Goal: Task Accomplishment & Management: Manage account settings

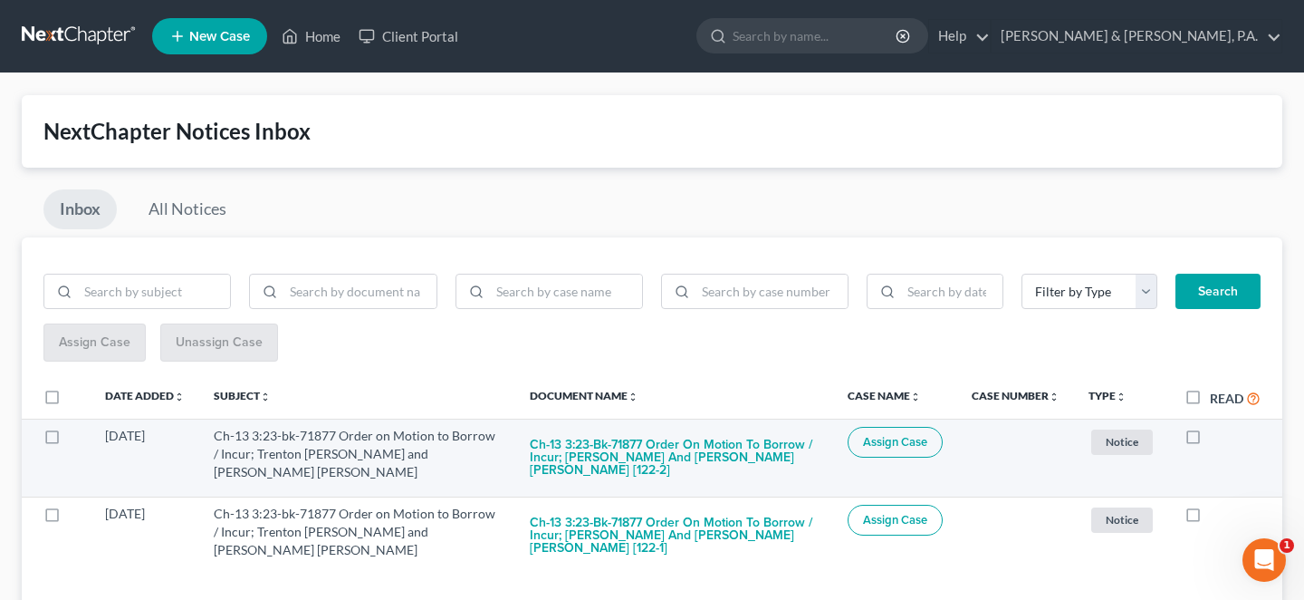
click at [1210, 440] on label at bounding box center [1210, 440] width 0 height 0
click at [1217, 427] on input "checkbox" at bounding box center [1223, 433] width 12 height 12
checkbox input "true"
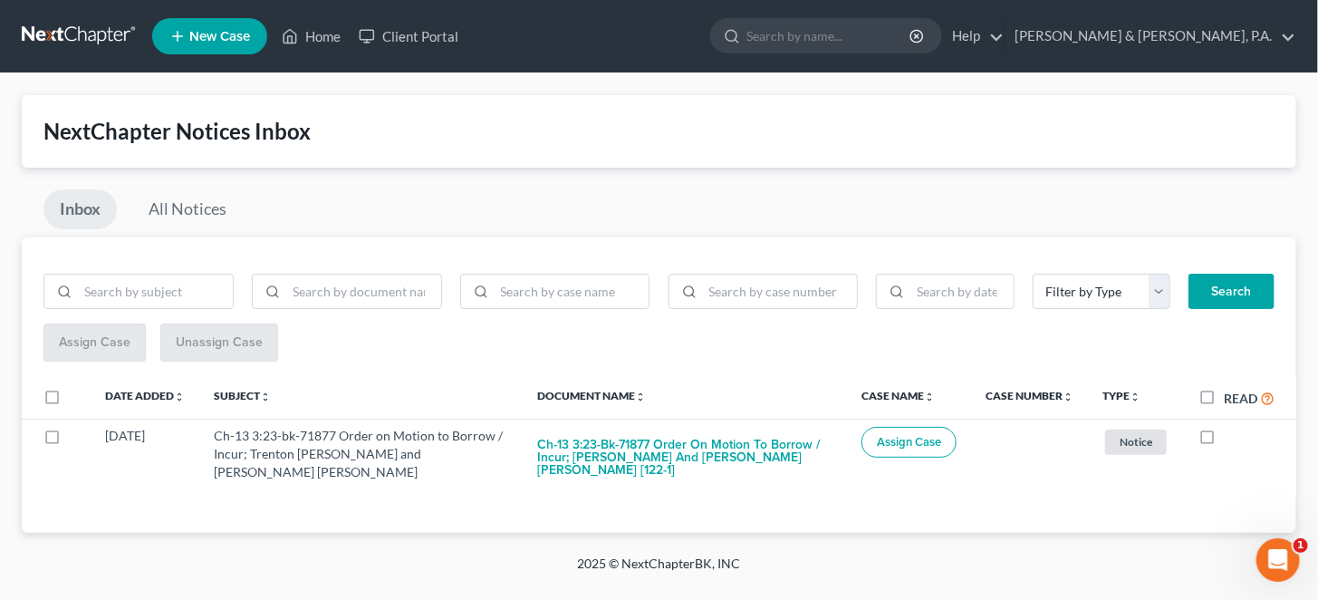
click at [1224, 440] on label at bounding box center [1224, 440] width 0 height 0
click at [1231, 427] on input "checkbox" at bounding box center [1237, 433] width 12 height 12
checkbox input "true"
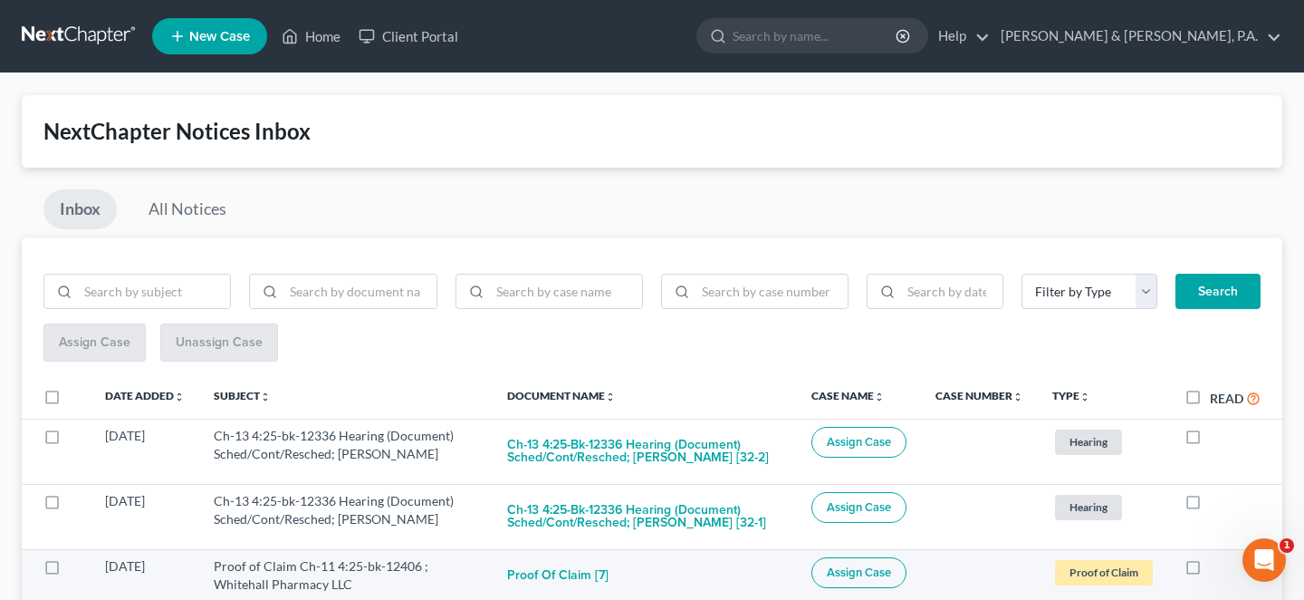
click at [1210, 571] on label at bounding box center [1210, 571] width 0 height 0
click at [1217, 557] on input "checkbox" at bounding box center [1223, 563] width 12 height 12
checkbox input "true"
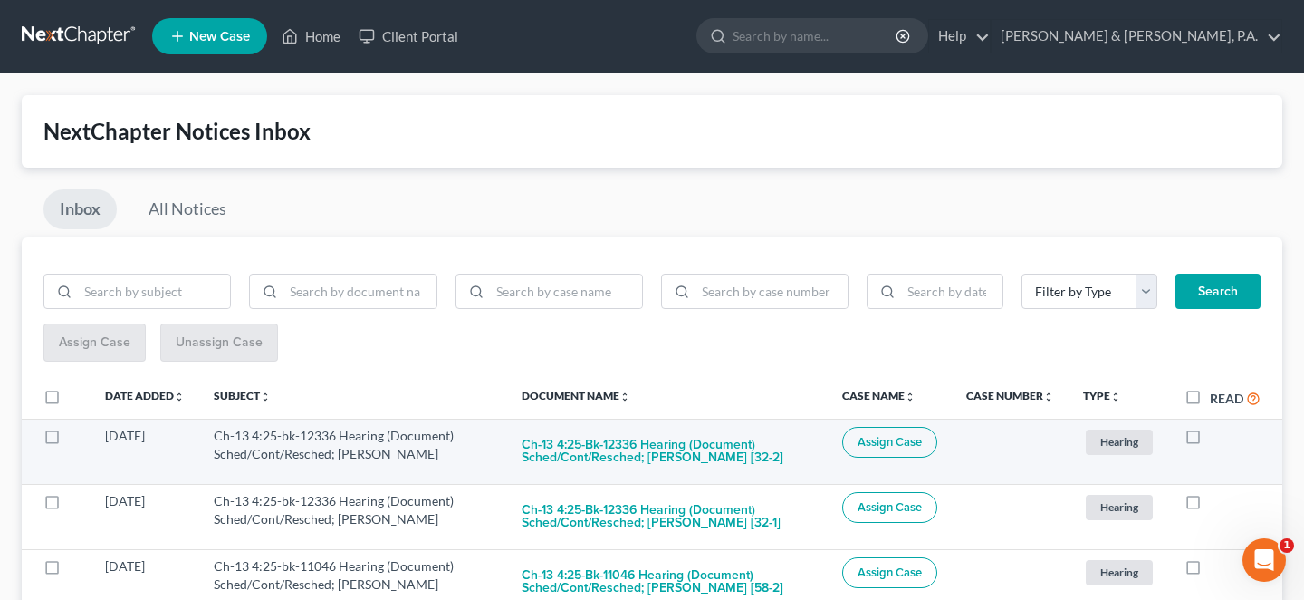
click at [1210, 440] on label at bounding box center [1210, 440] width 0 height 0
click at [1217, 427] on input "checkbox" at bounding box center [1223, 433] width 12 height 12
checkbox input "true"
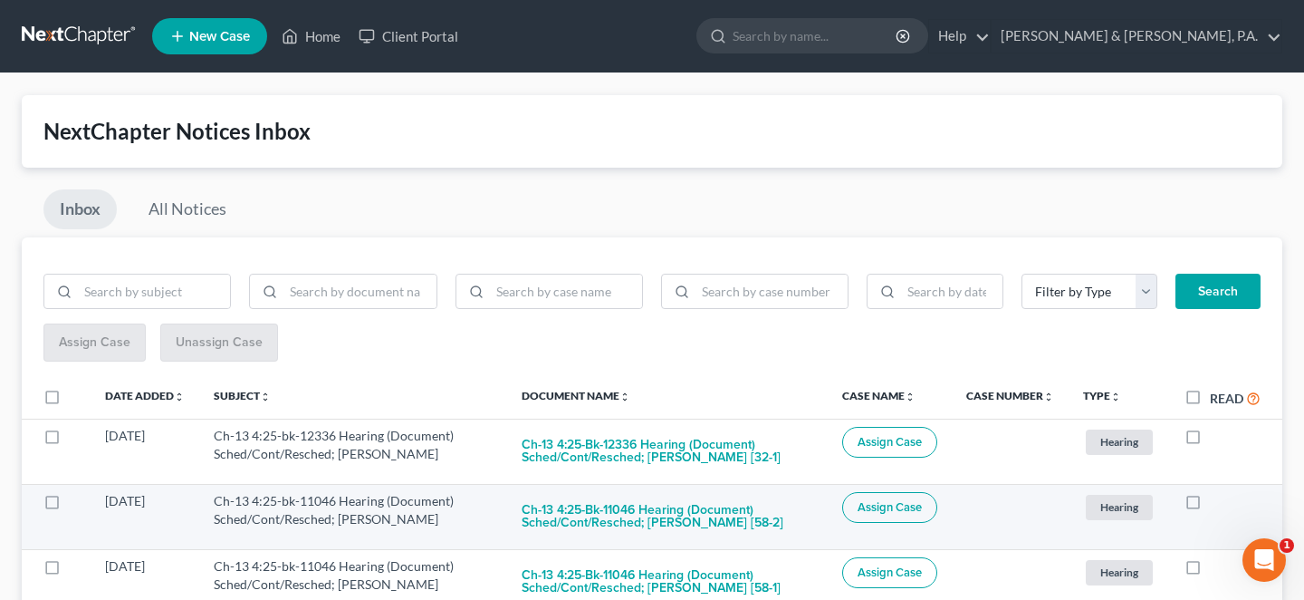
click at [1210, 505] on label at bounding box center [1210, 505] width 0 height 0
click at [1217, 492] on input "checkbox" at bounding box center [1223, 498] width 12 height 12
checkbox input "true"
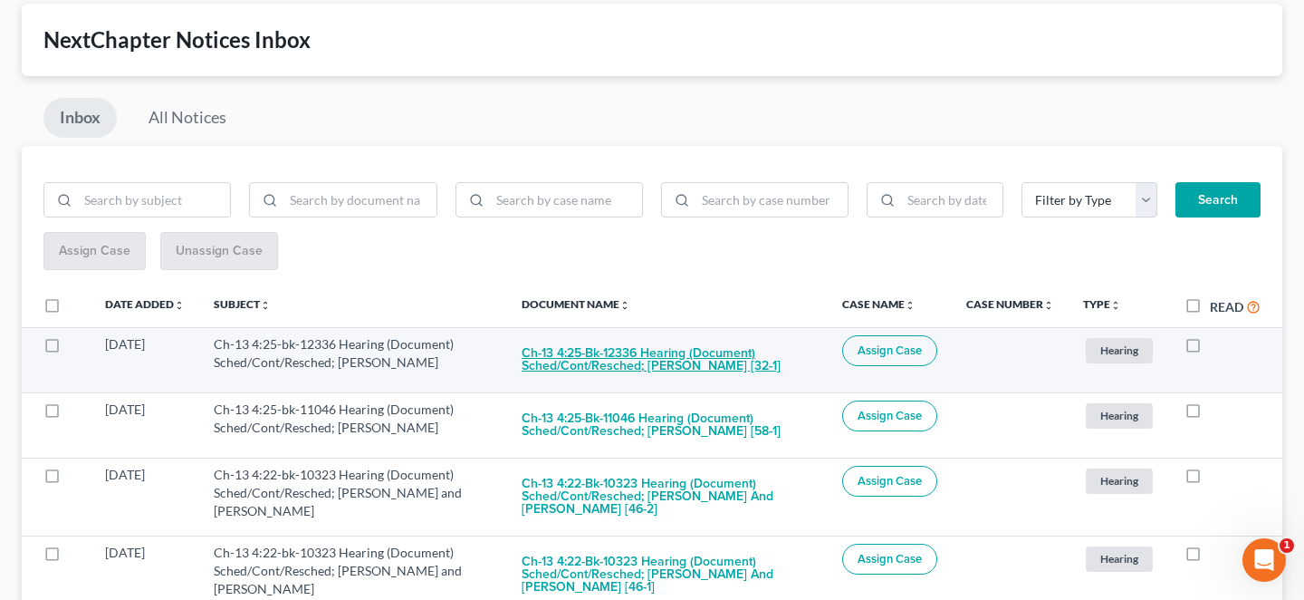
scroll to position [145, 0]
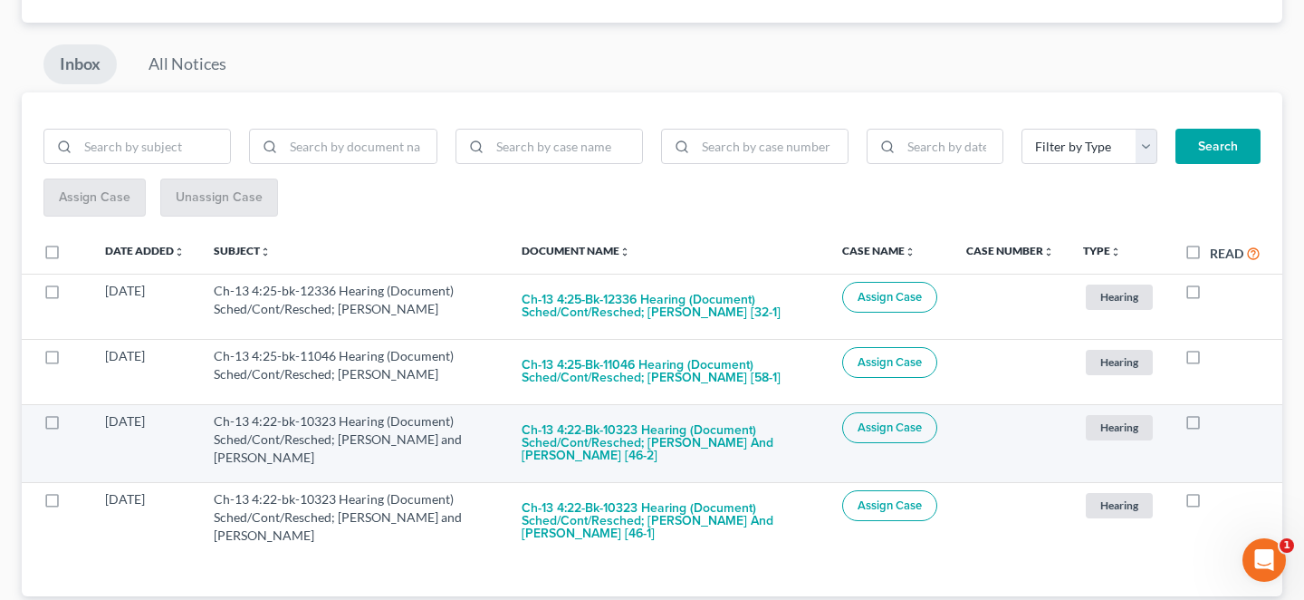
click at [1210, 426] on label at bounding box center [1210, 426] width 0 height 0
click at [1217, 412] on input "checkbox" at bounding box center [1223, 418] width 12 height 12
checkbox input "true"
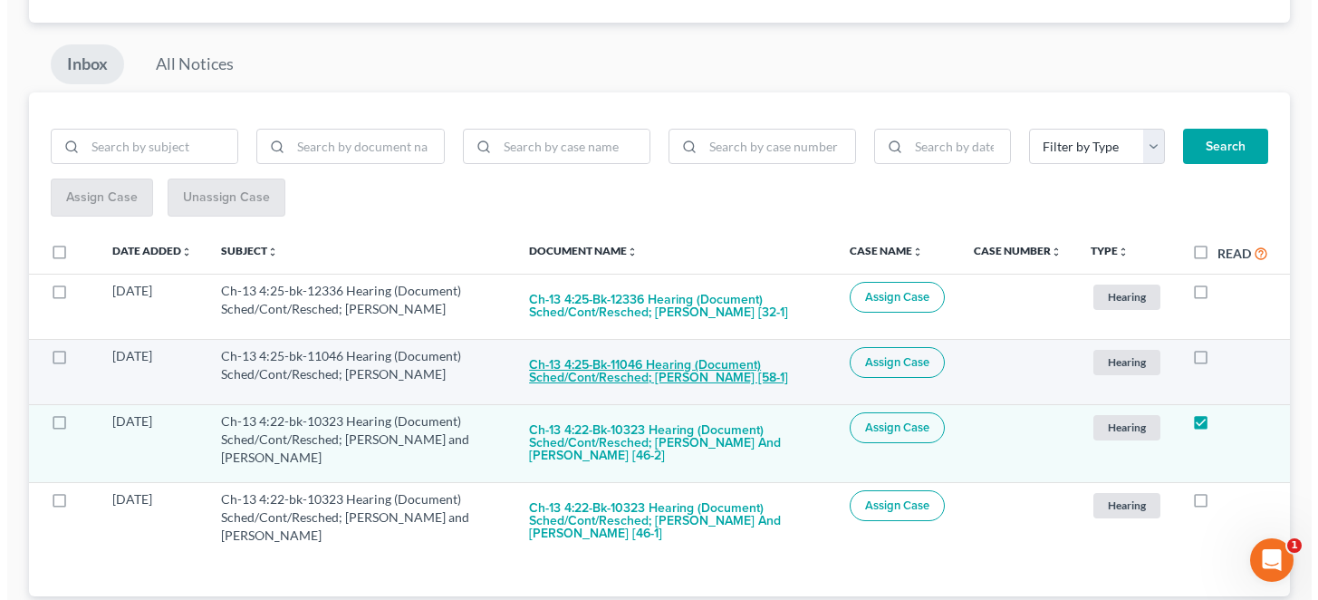
scroll to position [72, 0]
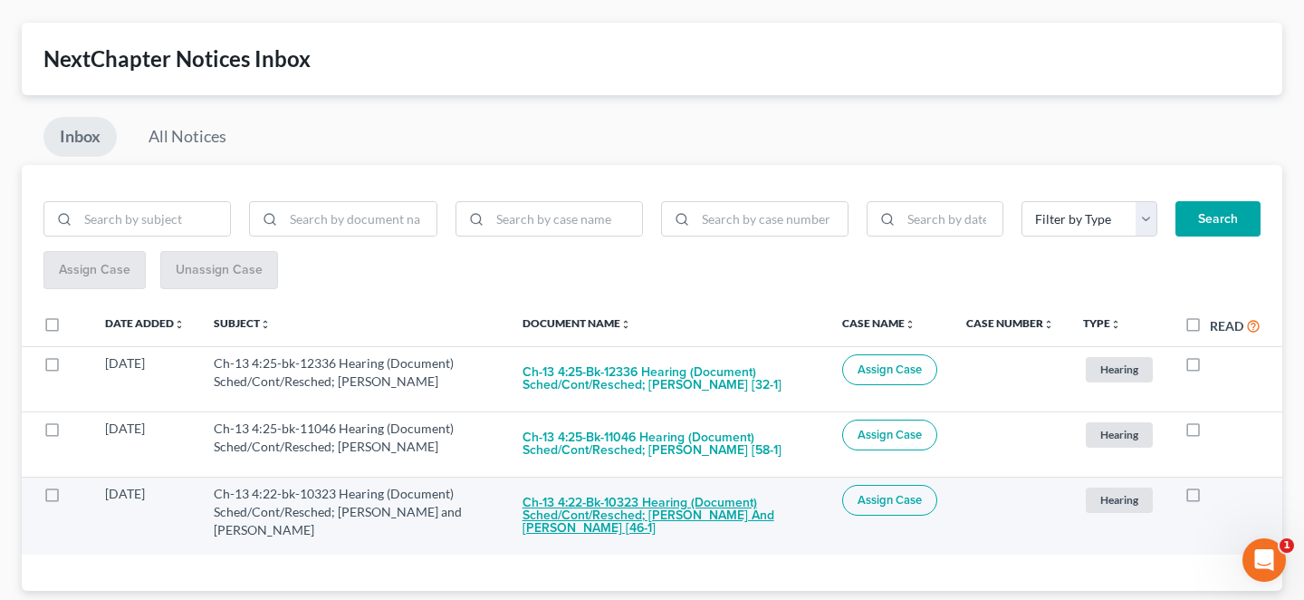
click at [695, 485] on button "Ch-13 4:22-bk-10323 Hearing (Document) Sched/Cont/Resched; Robert E Coates and …" at bounding box center [668, 516] width 291 height 62
checkbox input "true"
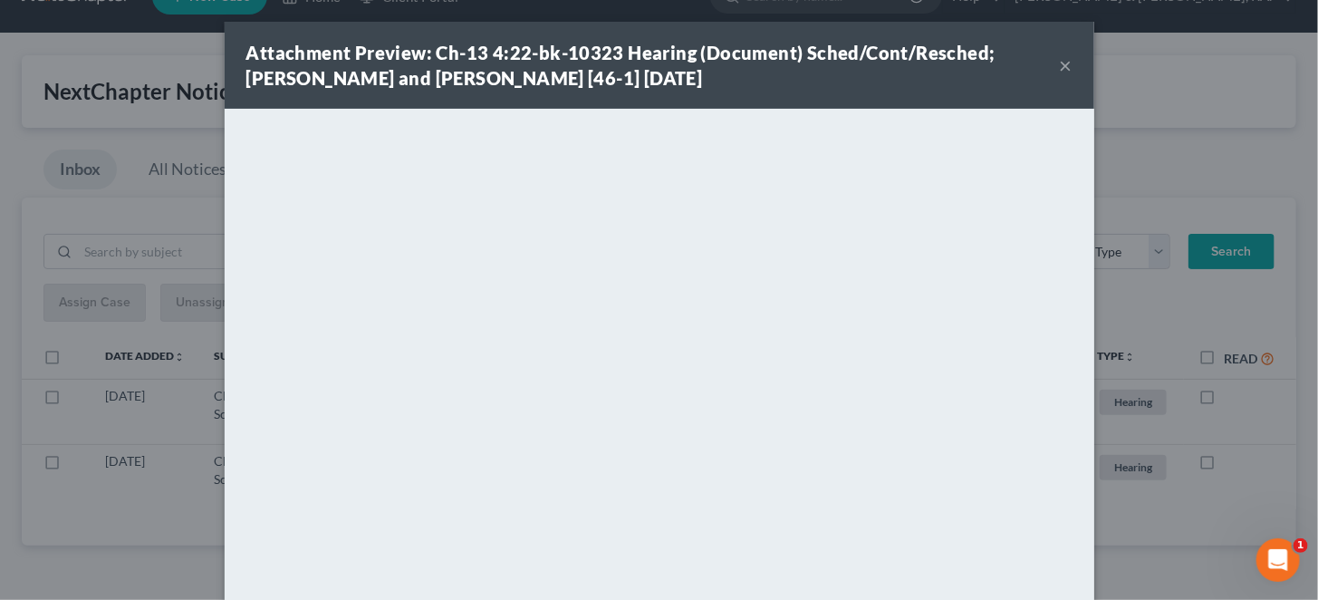
scroll to position [0, 0]
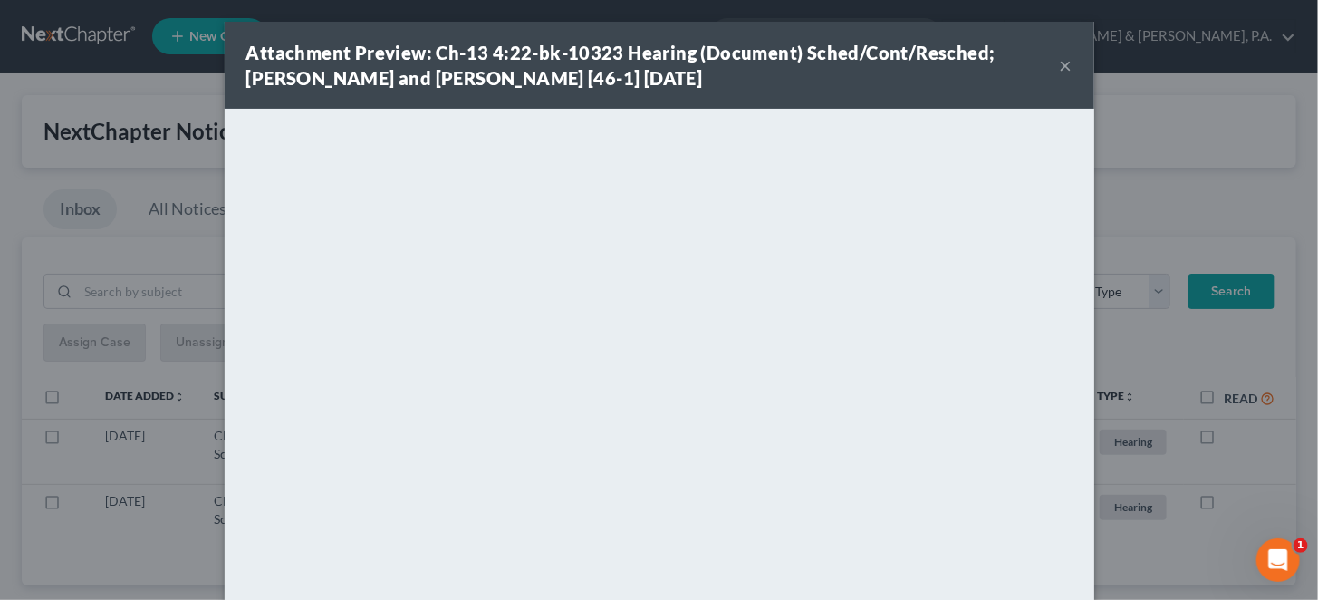
click at [1060, 58] on button "×" at bounding box center [1066, 65] width 13 height 22
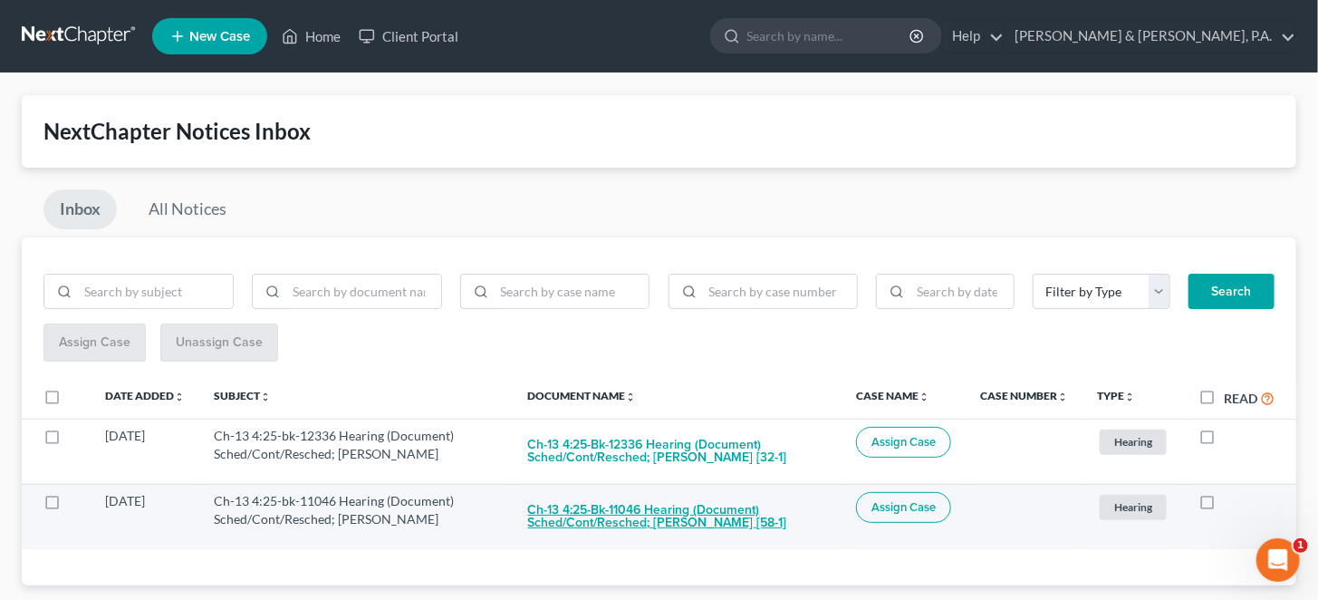
click at [680, 492] on button "Ch-13 4:25-bk-11046 Hearing (Document) Sched/Cont/Resched; Hannah Denise Rose […" at bounding box center [677, 516] width 299 height 49
checkbox input "true"
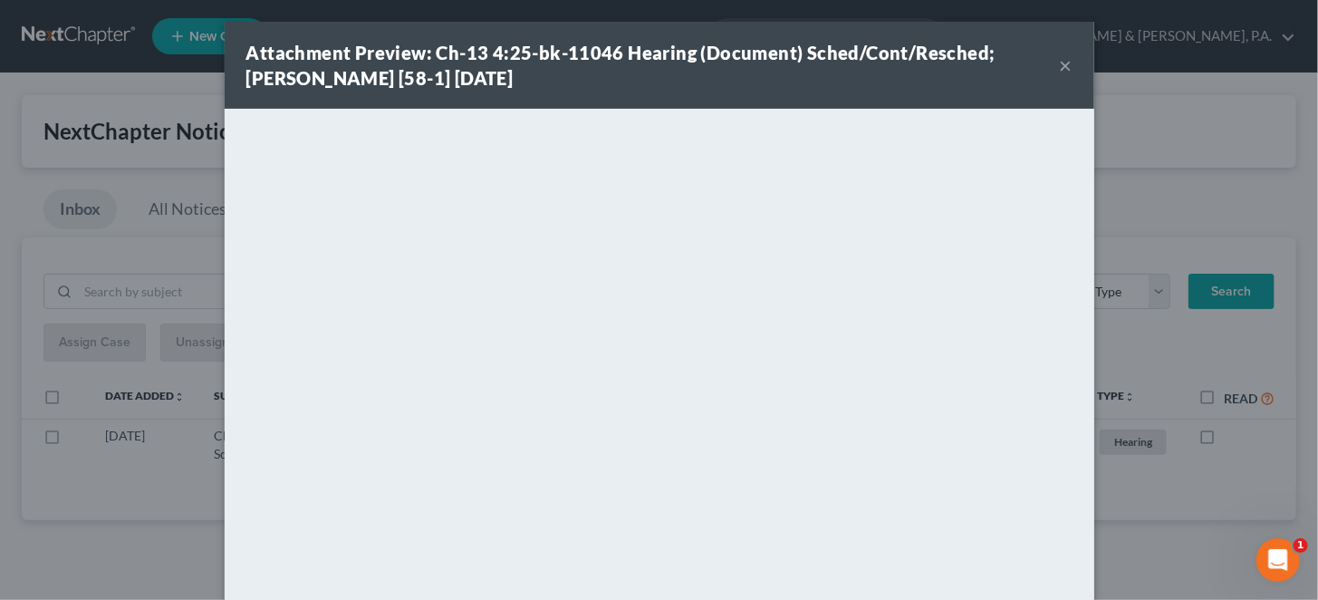
click at [1060, 60] on button "×" at bounding box center [1066, 65] width 13 height 22
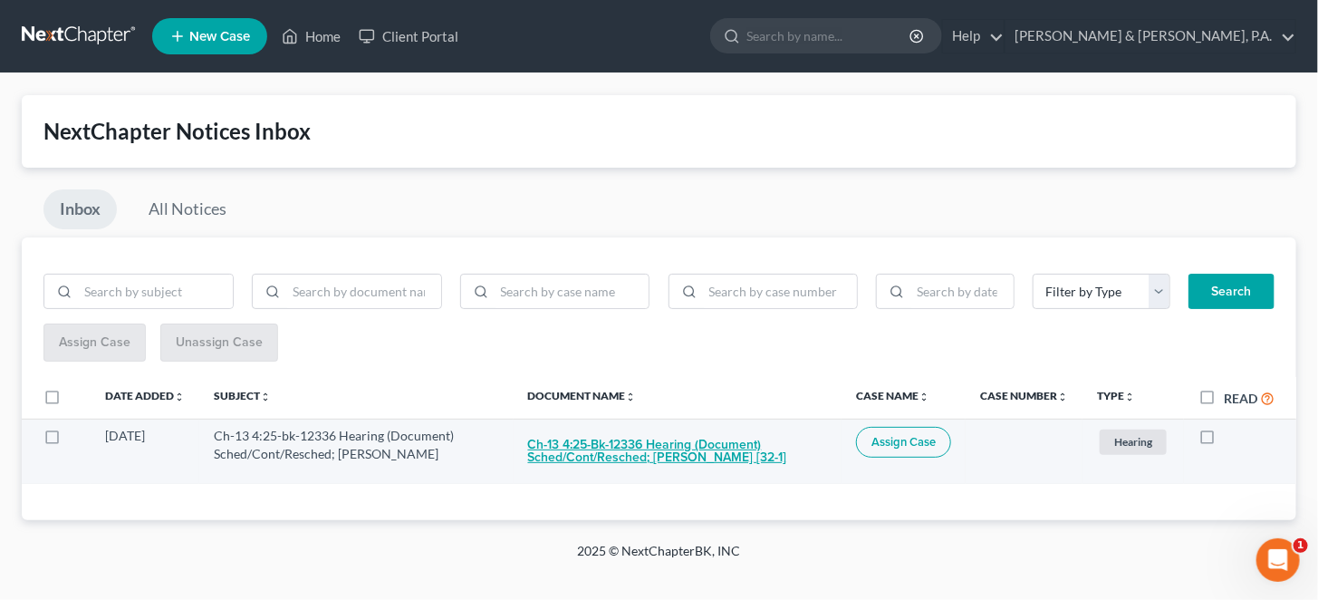
click at [729, 427] on button "Ch-13 4:25-bk-12336 Hearing (Document) Sched/Cont/Resched; Robert L Rauls [32-1]" at bounding box center [677, 451] width 299 height 49
checkbox input "true"
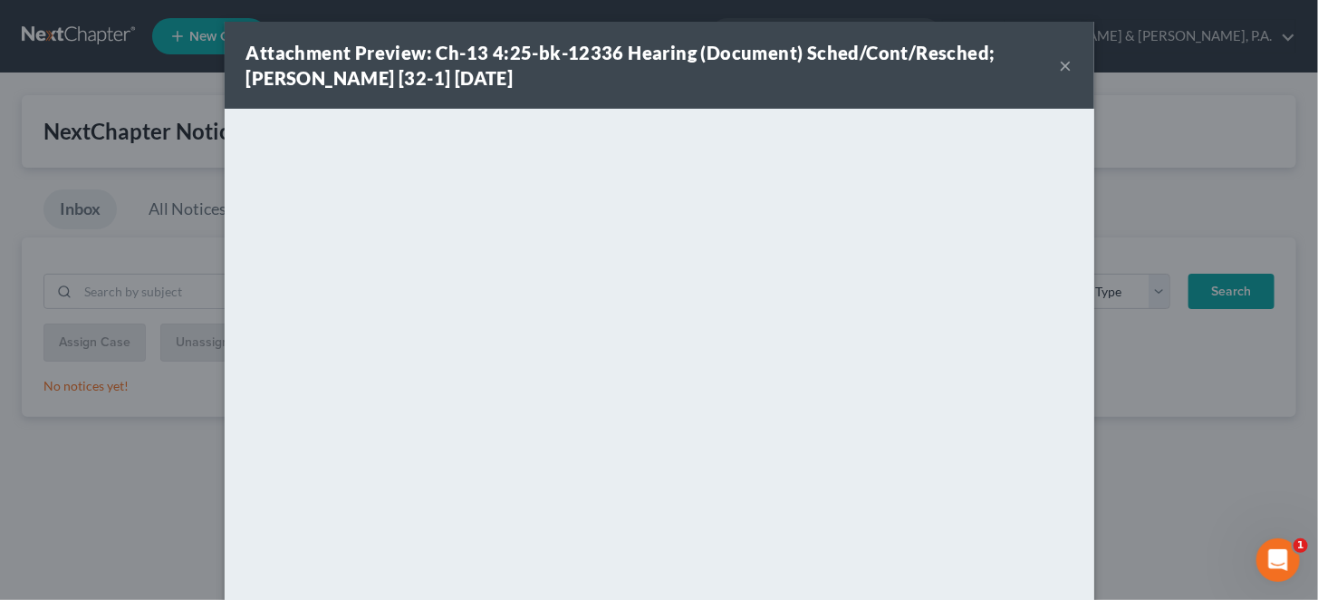
click at [1060, 69] on button "×" at bounding box center [1066, 65] width 13 height 22
